Goal: Check status: Check status

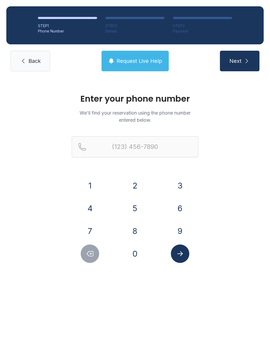
click at [184, 187] on button "3" at bounding box center [180, 185] width 18 height 18
click at [139, 255] on button "0" at bounding box center [135, 253] width 18 height 18
click at [188, 181] on button "3" at bounding box center [180, 185] width 18 height 18
click at [141, 185] on button "2" at bounding box center [135, 185] width 18 height 18
click at [137, 256] on button "0" at bounding box center [135, 253] width 18 height 18
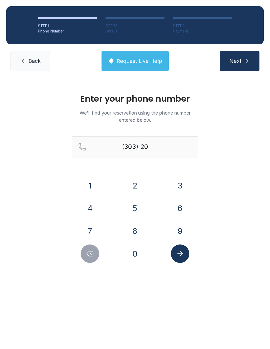
click at [95, 210] on button "4" at bounding box center [90, 208] width 18 height 18
click at [94, 207] on button "4" at bounding box center [90, 208] width 18 height 18
click at [91, 233] on button "7" at bounding box center [90, 231] width 18 height 18
click at [183, 211] on button "6" at bounding box center [180, 208] width 18 height 18
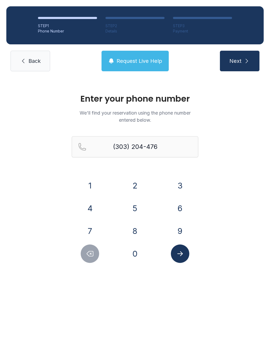
type input "[PHONE_NUMBER]"
click at [182, 259] on button "Submit lookup form" at bounding box center [180, 253] width 18 height 18
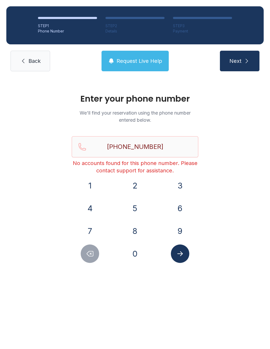
click at [240, 55] on button "Next" at bounding box center [240, 61] width 40 height 21
click at [32, 58] on span "Back" at bounding box center [34, 60] width 12 height 7
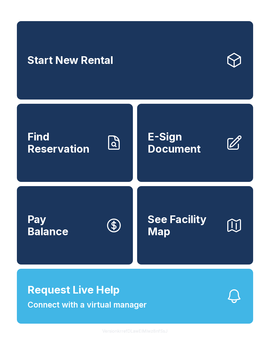
click at [63, 164] on link "Find Reservation" at bounding box center [75, 143] width 116 height 78
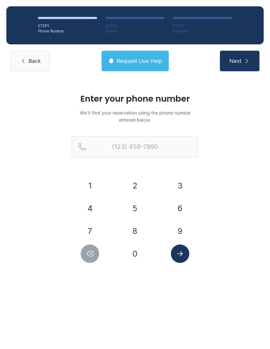
click at [181, 185] on button "3" at bounding box center [180, 185] width 18 height 18
click at [135, 254] on button "0" at bounding box center [135, 253] width 18 height 18
click at [183, 181] on button "3" at bounding box center [180, 185] width 18 height 18
click at [134, 185] on button "2" at bounding box center [135, 185] width 18 height 18
click at [135, 253] on button "0" at bounding box center [135, 253] width 18 height 18
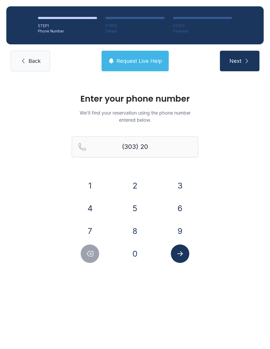
click at [89, 210] on button "4" at bounding box center [90, 208] width 18 height 18
click at [88, 213] on button "4" at bounding box center [90, 208] width 18 height 18
click at [89, 236] on button "7" at bounding box center [90, 231] width 18 height 18
click at [182, 212] on button "6" at bounding box center [180, 208] width 18 height 18
click at [183, 210] on button "6" at bounding box center [180, 208] width 18 height 18
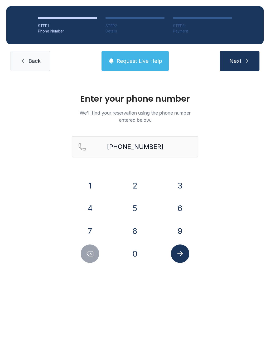
click at [183, 257] on icon "Submit lookup form" at bounding box center [180, 254] width 8 height 8
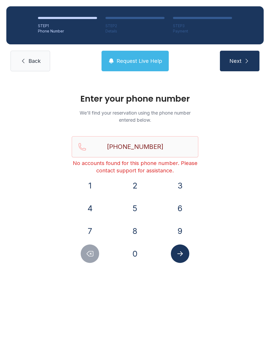
click at [235, 57] on span "Next" at bounding box center [236, 60] width 12 height 7
click at [246, 61] on icon "submit" at bounding box center [247, 61] width 6 height 6
click at [149, 63] on span "Request Live Help" at bounding box center [140, 60] width 46 height 7
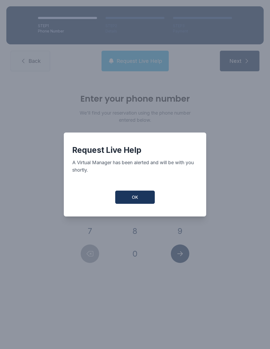
click at [148, 201] on button "OK" at bounding box center [135, 196] width 40 height 13
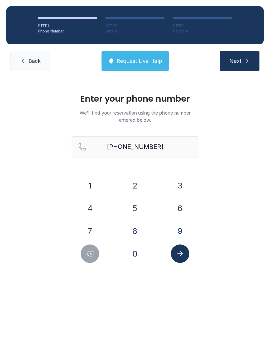
click at [244, 61] on icon "submit" at bounding box center [247, 61] width 6 height 6
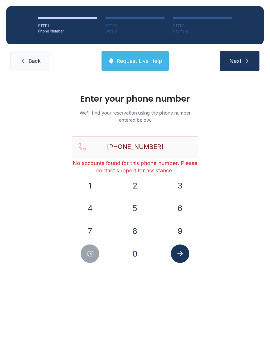
click at [93, 254] on icon "Delete number" at bounding box center [90, 253] width 6 height 5
type input "(303) 204-476"
click at [34, 62] on span "Back" at bounding box center [34, 60] width 12 height 7
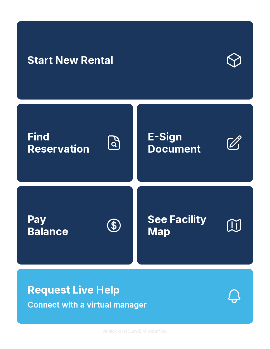
click at [91, 230] on button "Pay Balance" at bounding box center [75, 225] width 116 height 78
click at [167, 323] on button "Request Live Help Connect with a virtual manager" at bounding box center [135, 296] width 236 height 55
click at [165, 300] on button "Request Live Help Connect with a virtual manager" at bounding box center [135, 296] width 236 height 55
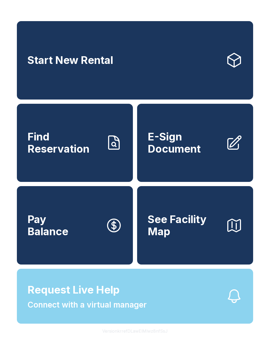
click at [173, 303] on button "Request Live Help Connect with a virtual manager" at bounding box center [135, 296] width 236 height 55
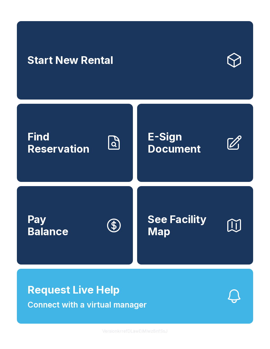
click at [129, 182] on link "Find Reservation" at bounding box center [75, 143] width 116 height 78
